Goal: Information Seeking & Learning: Learn about a topic

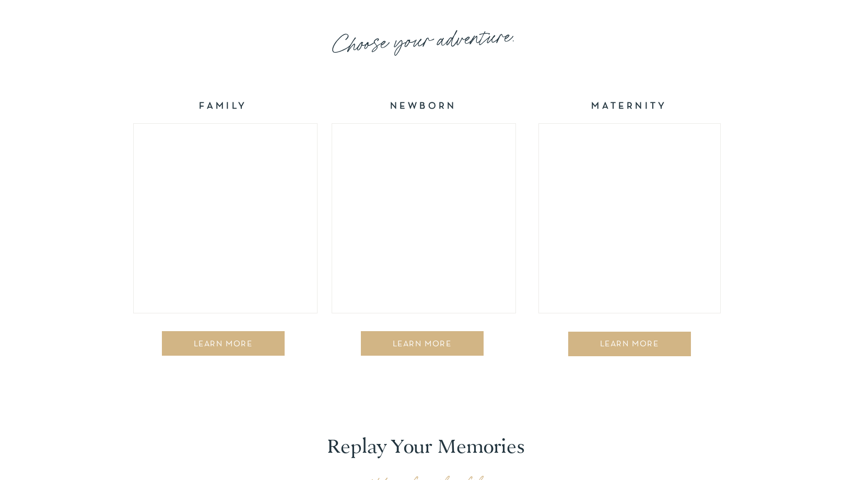
scroll to position [1724, 0]
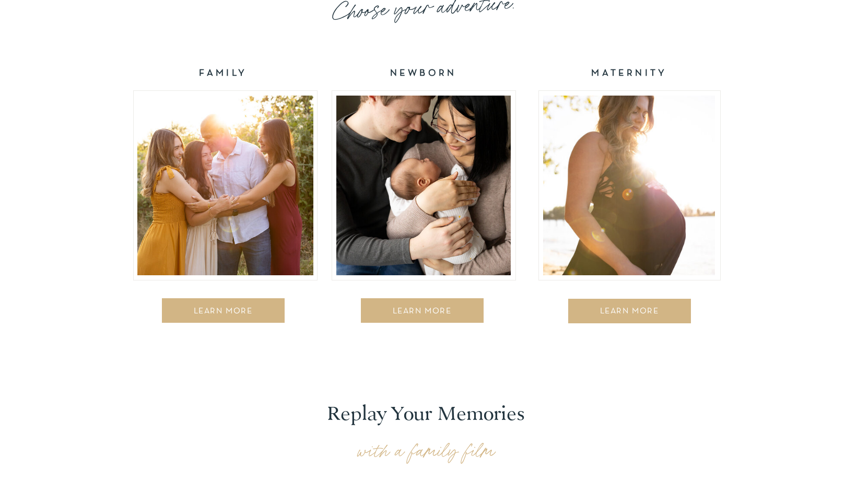
click at [225, 256] on div at bounding box center [225, 186] width 176 height 180
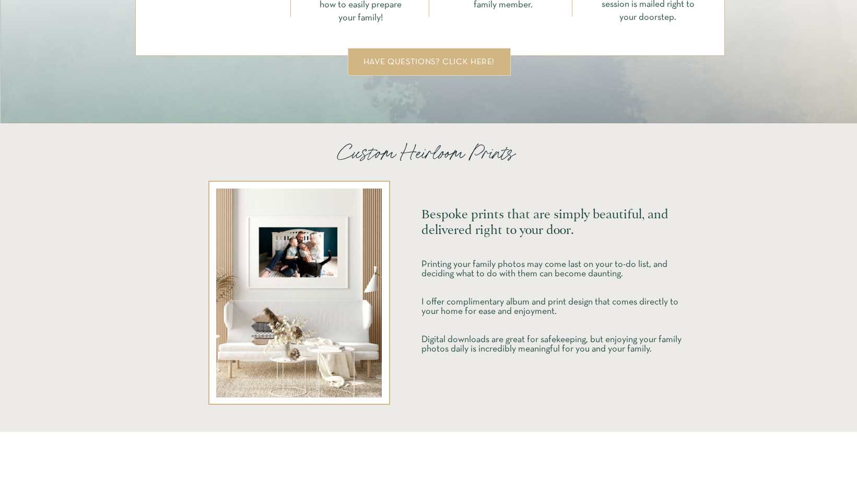
scroll to position [2299, 0]
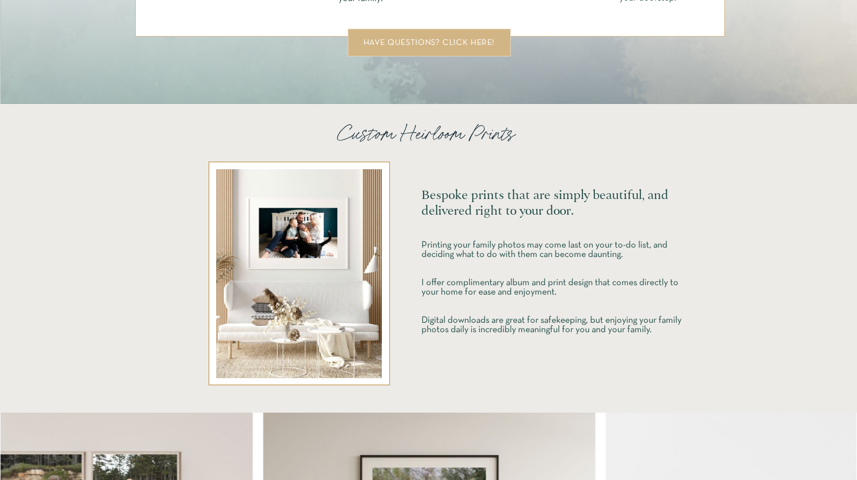
click at [426, 39] on div "have questions? click here!" at bounding box center [429, 43] width 139 height 8
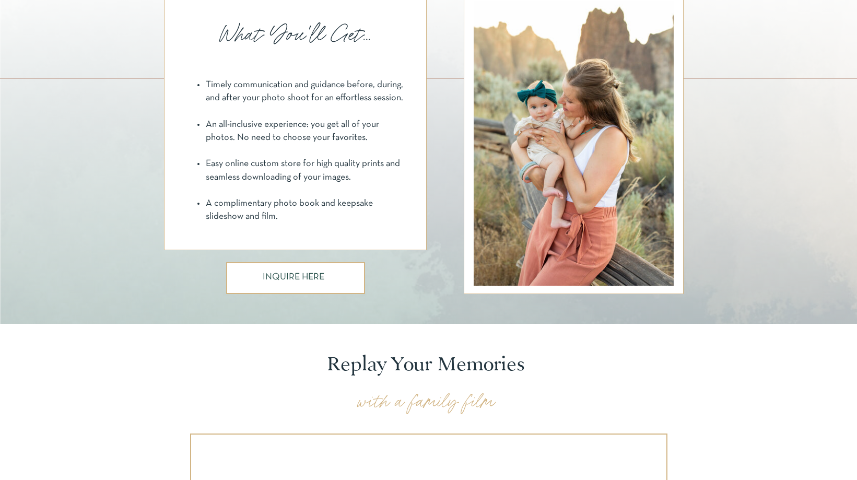
scroll to position [784, 0]
click at [284, 282] on h3 "INQUIRE HERE" at bounding box center [295, 279] width 65 height 11
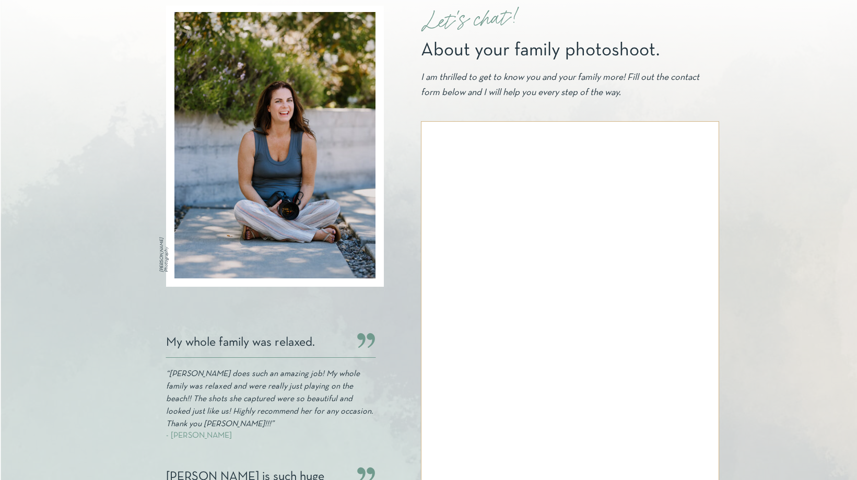
scroll to position [52, 0]
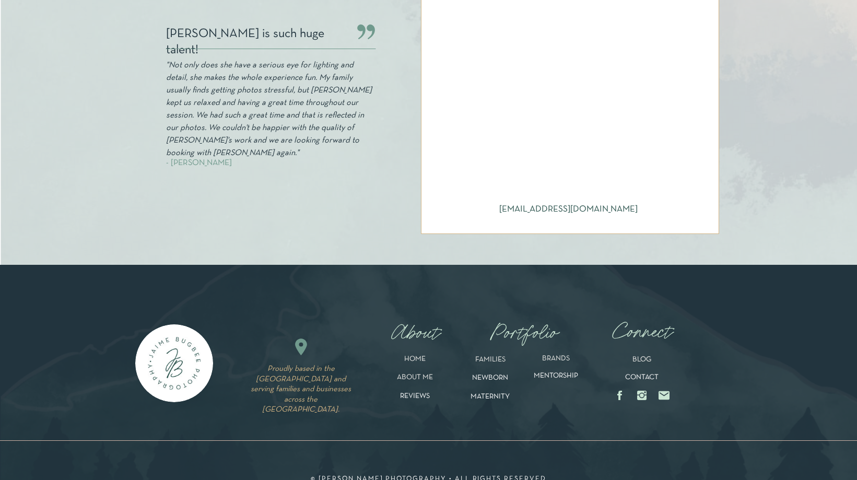
scroll to position [598, 0]
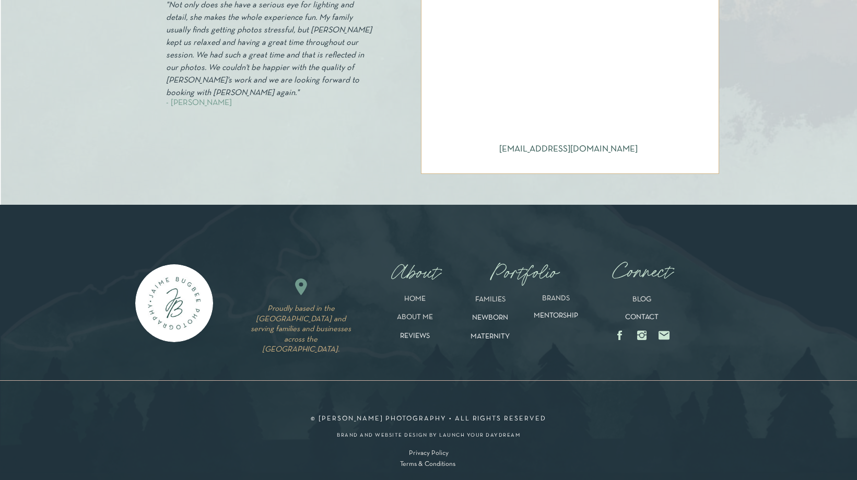
click at [550, 318] on p "MENTORSHIP" at bounding box center [556, 320] width 67 height 16
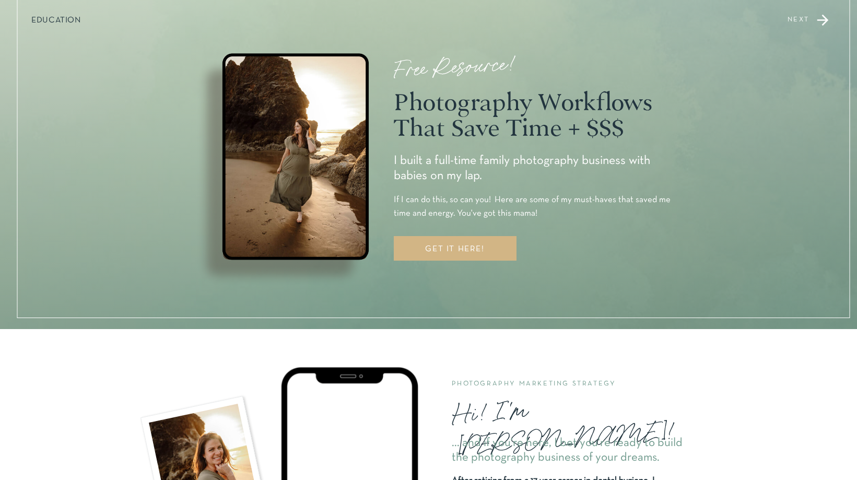
scroll to position [522, 0]
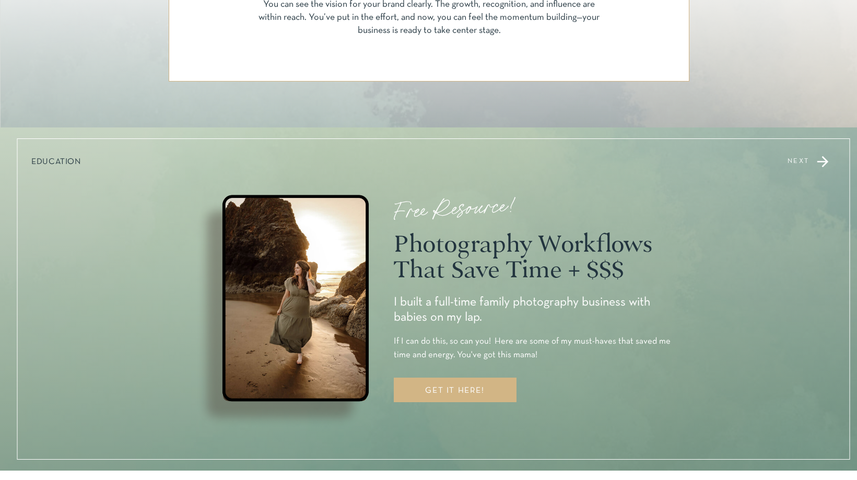
click at [801, 169] on div at bounding box center [433, 298] width 833 height 321
click at [801, 153] on div at bounding box center [433, 298] width 833 height 321
click at [804, 159] on p "NEXT" at bounding box center [767, 161] width 86 height 6
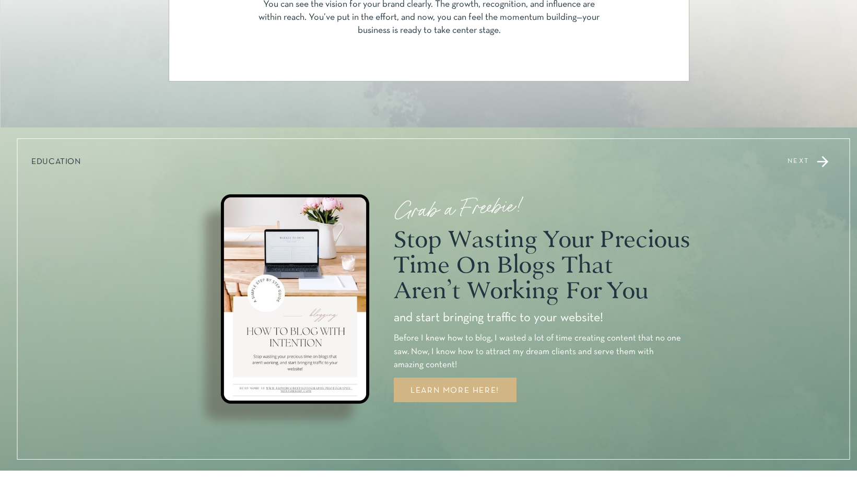
click at [804, 159] on p "NEXT" at bounding box center [767, 161] width 86 height 6
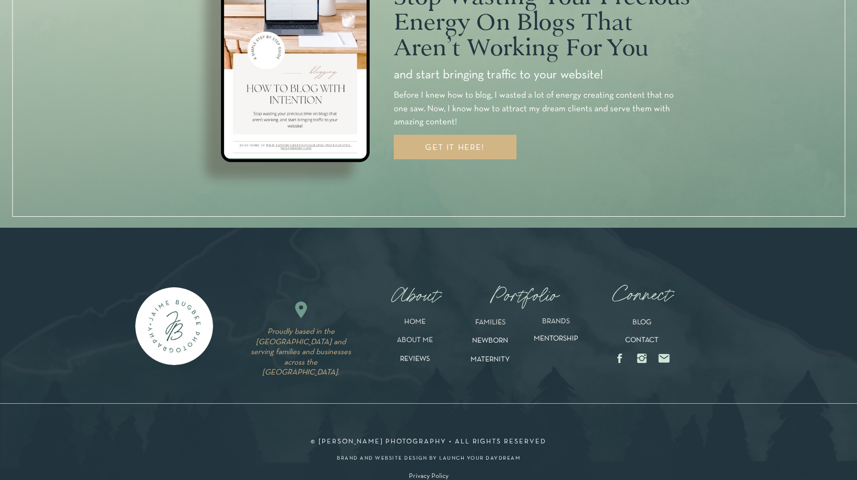
scroll to position [3342, 0]
